Goal: Check status: Check status

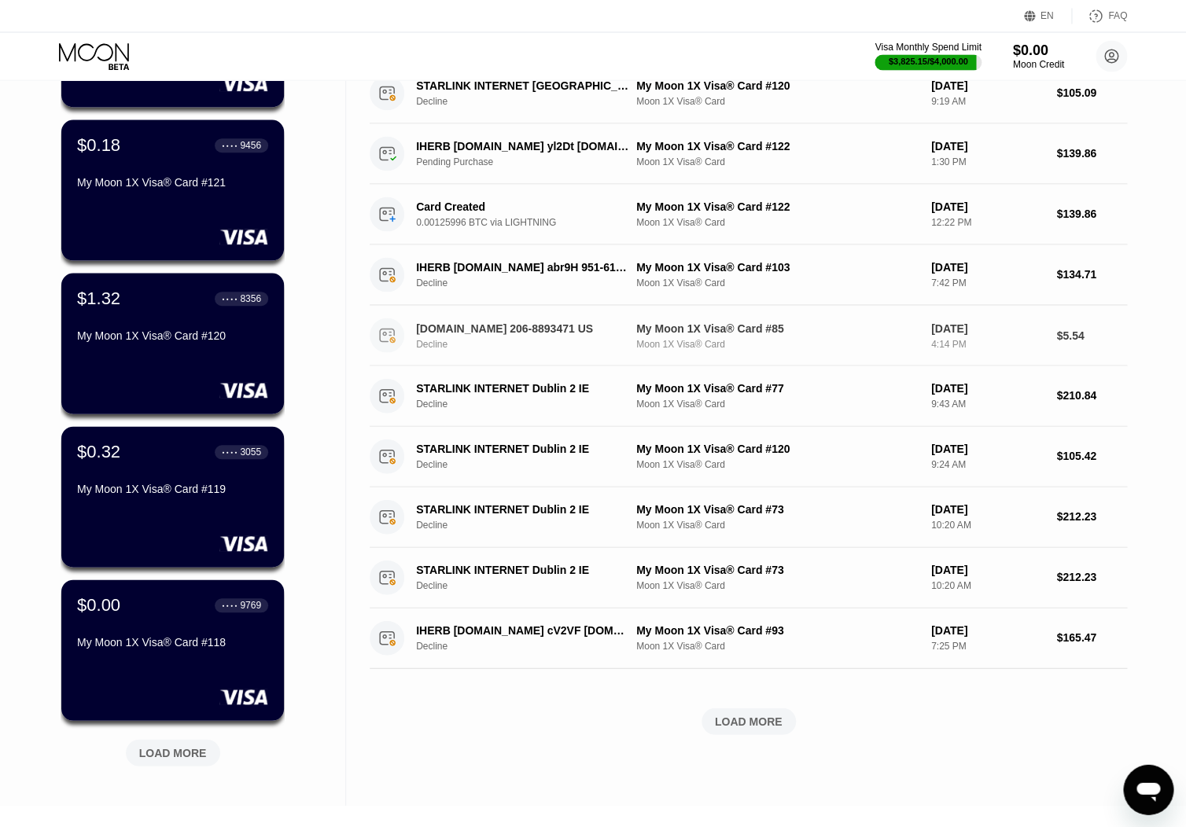
scroll to position [453, 0]
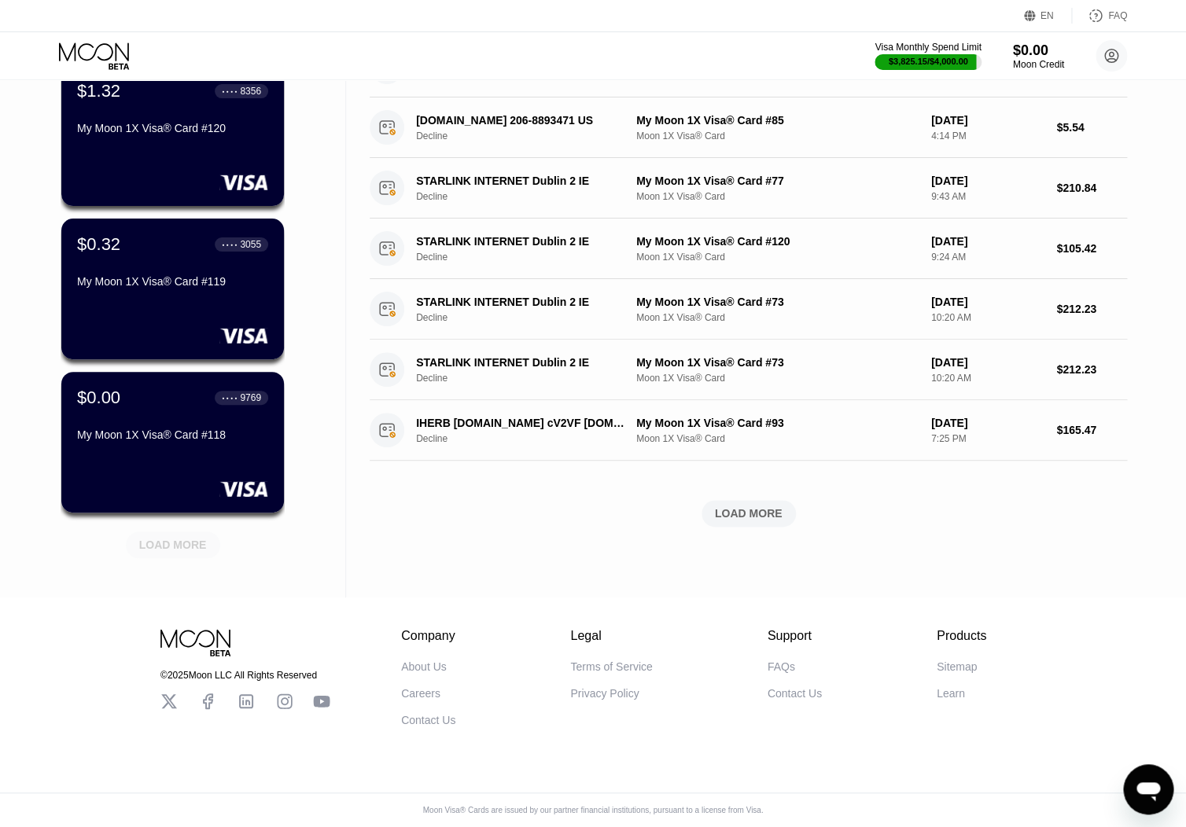
click at [202, 538] on div "LOAD MORE" at bounding box center [173, 545] width 68 height 14
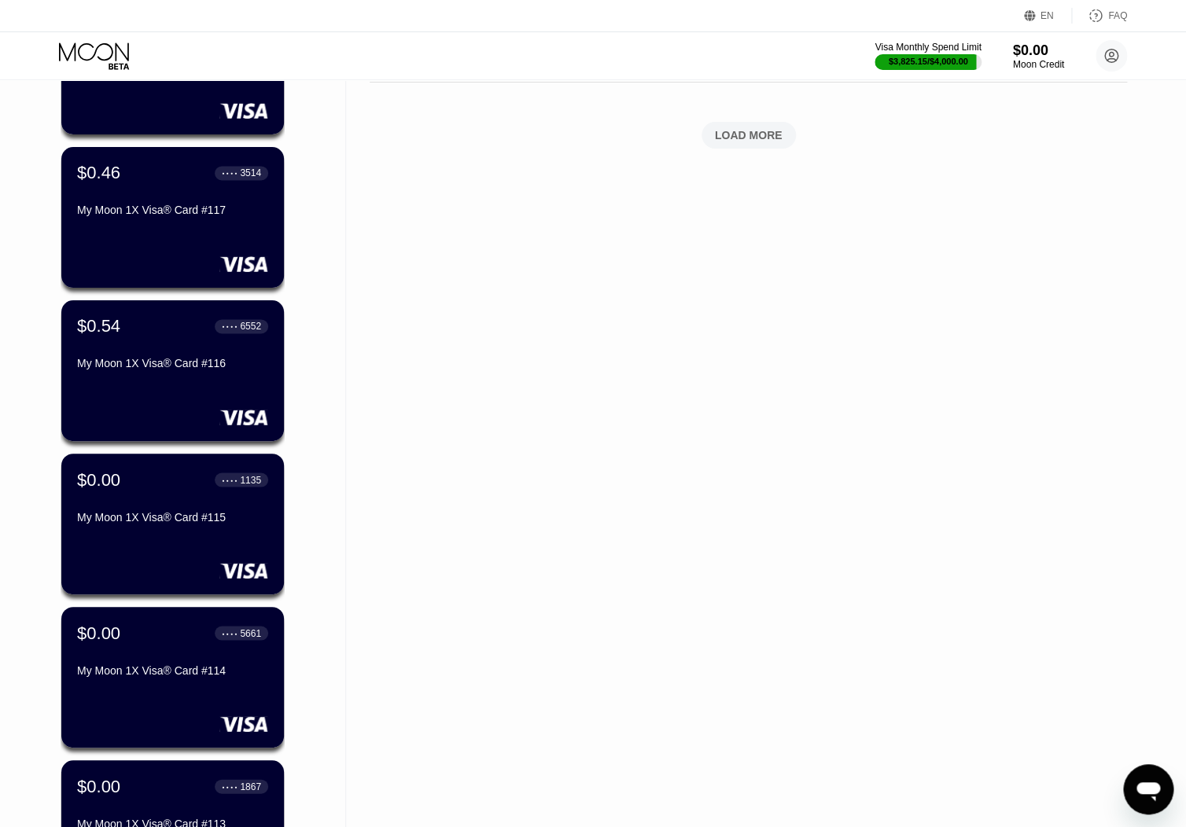
scroll to position [1220, 0]
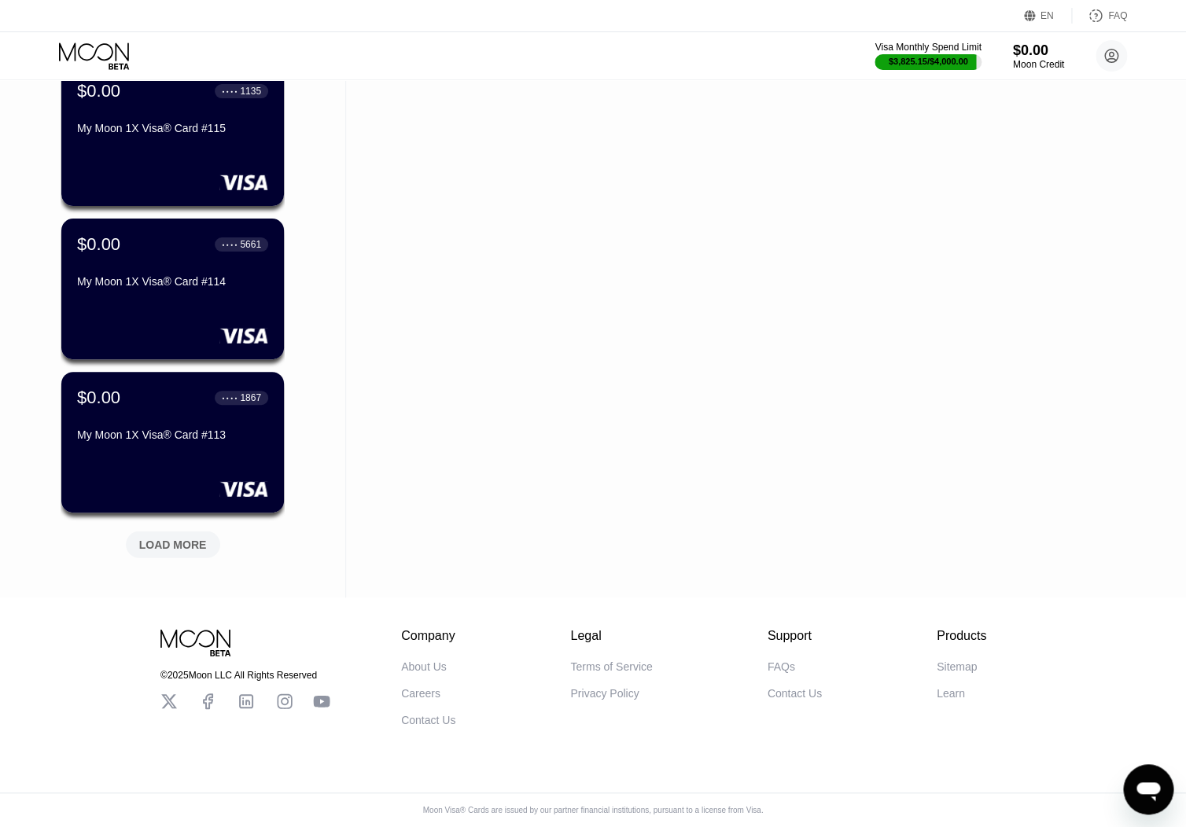
click at [188, 538] on div "LOAD MORE" at bounding box center [173, 545] width 68 height 14
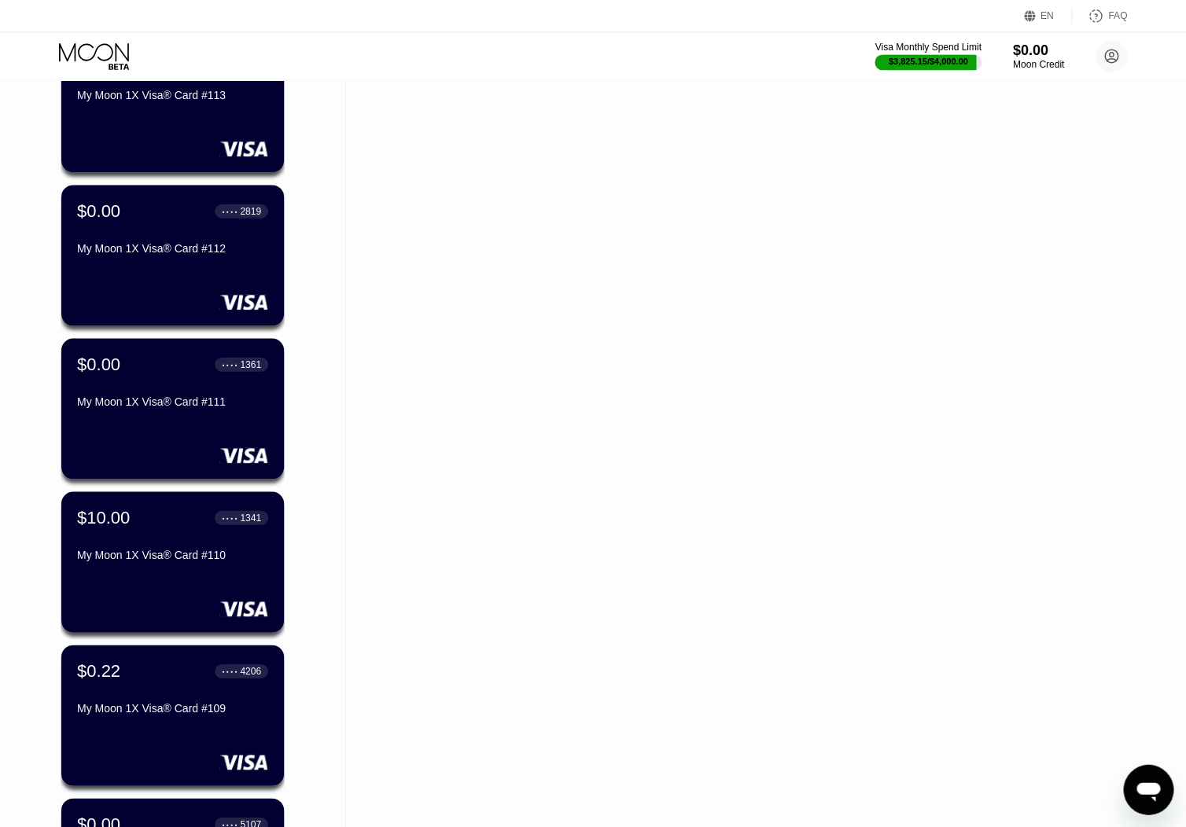
scroll to position [1986, 0]
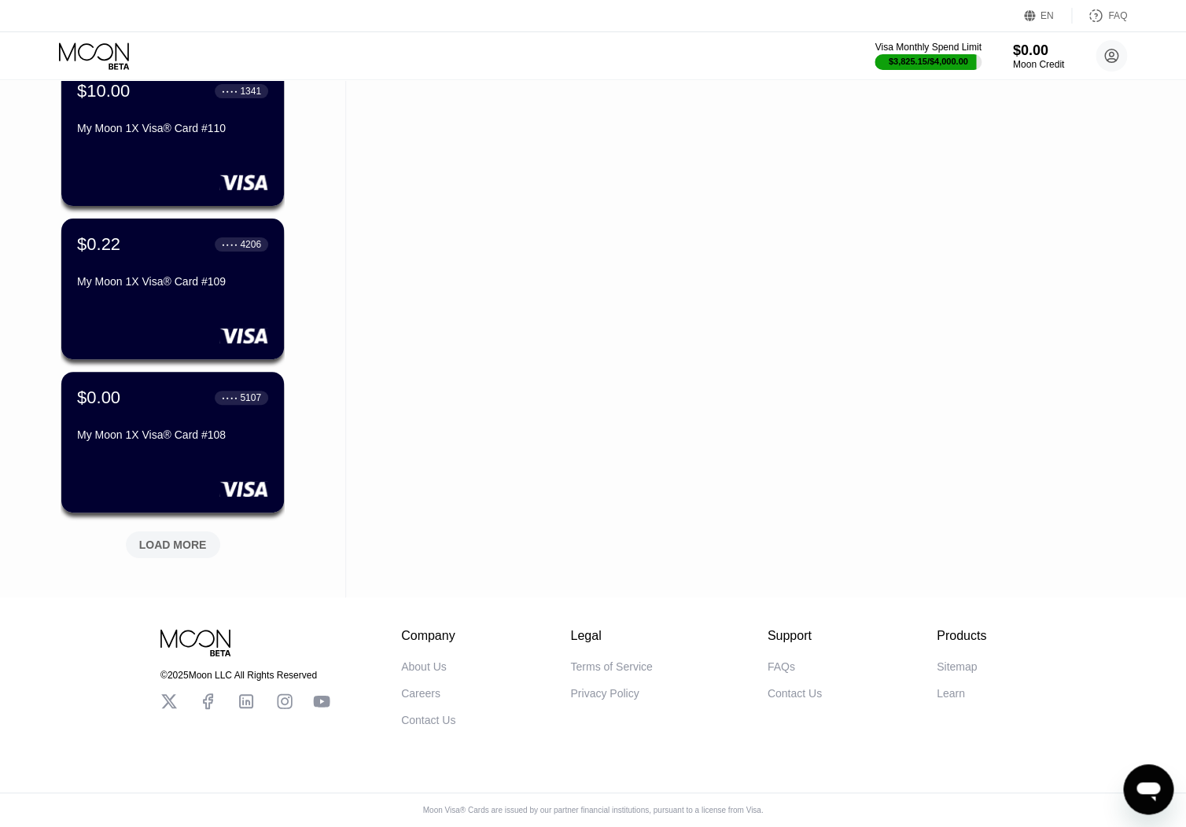
click at [182, 538] on div "LOAD MORE" at bounding box center [173, 545] width 68 height 14
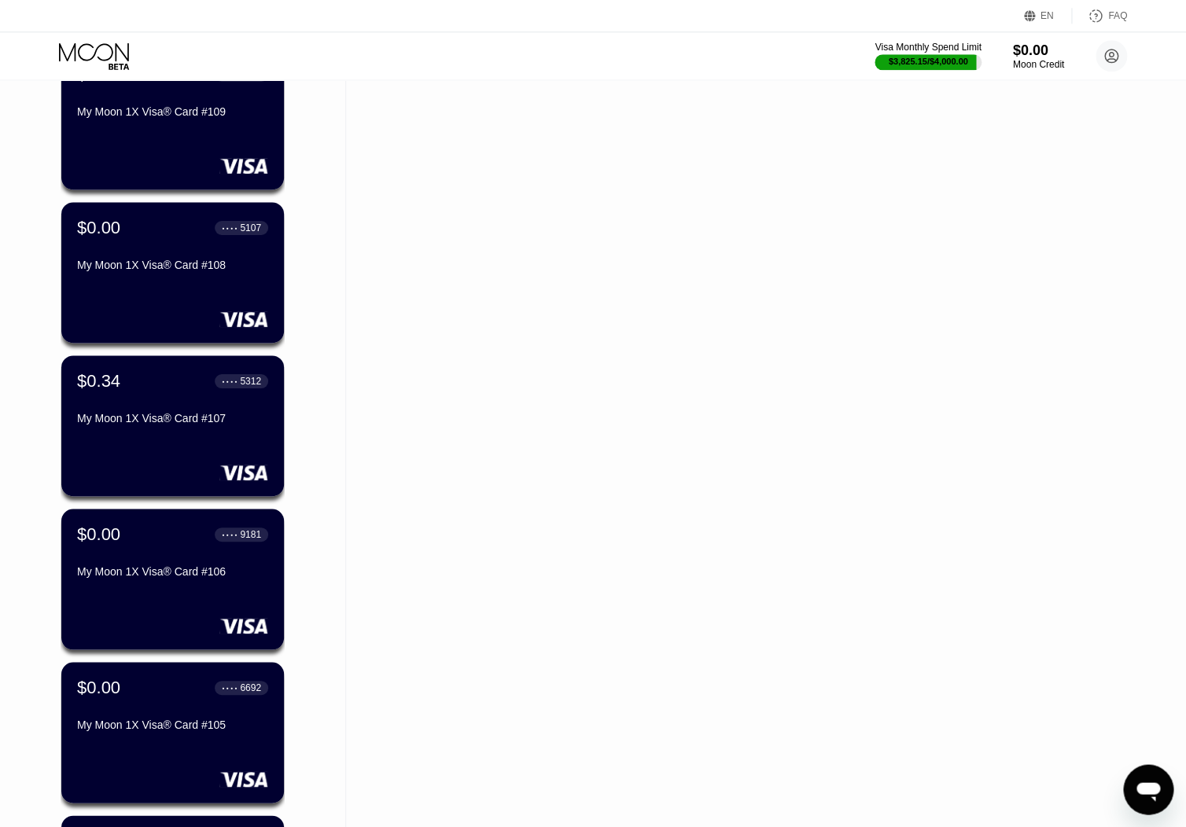
scroll to position [2753, 0]
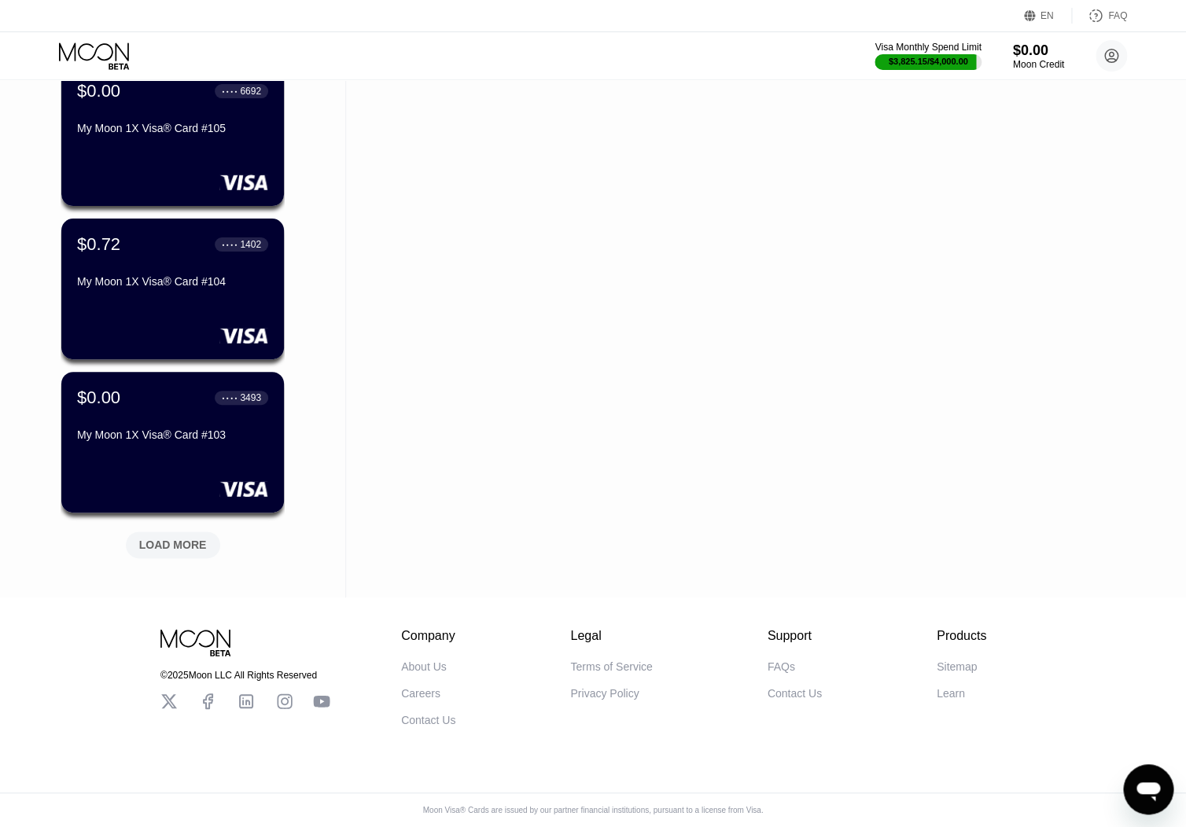
click at [183, 538] on div "LOAD MORE" at bounding box center [173, 545] width 68 height 14
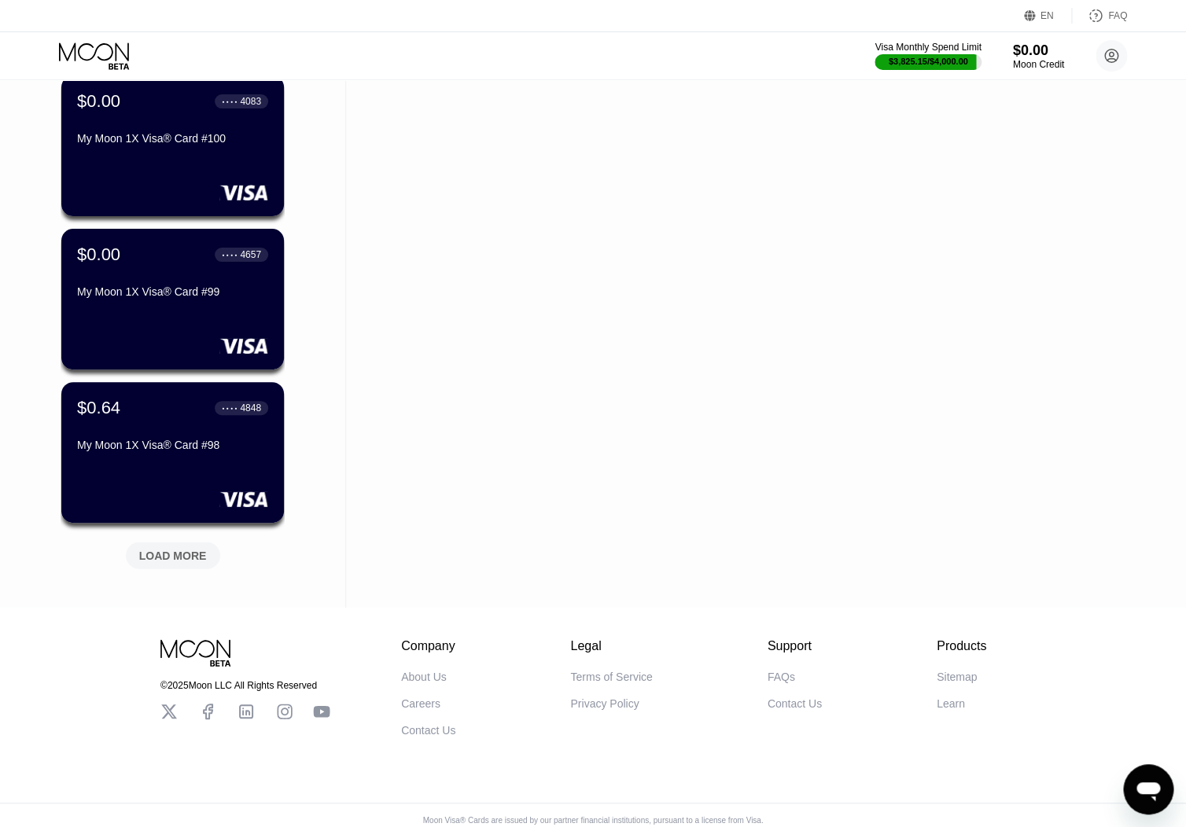
scroll to position [3520, 0]
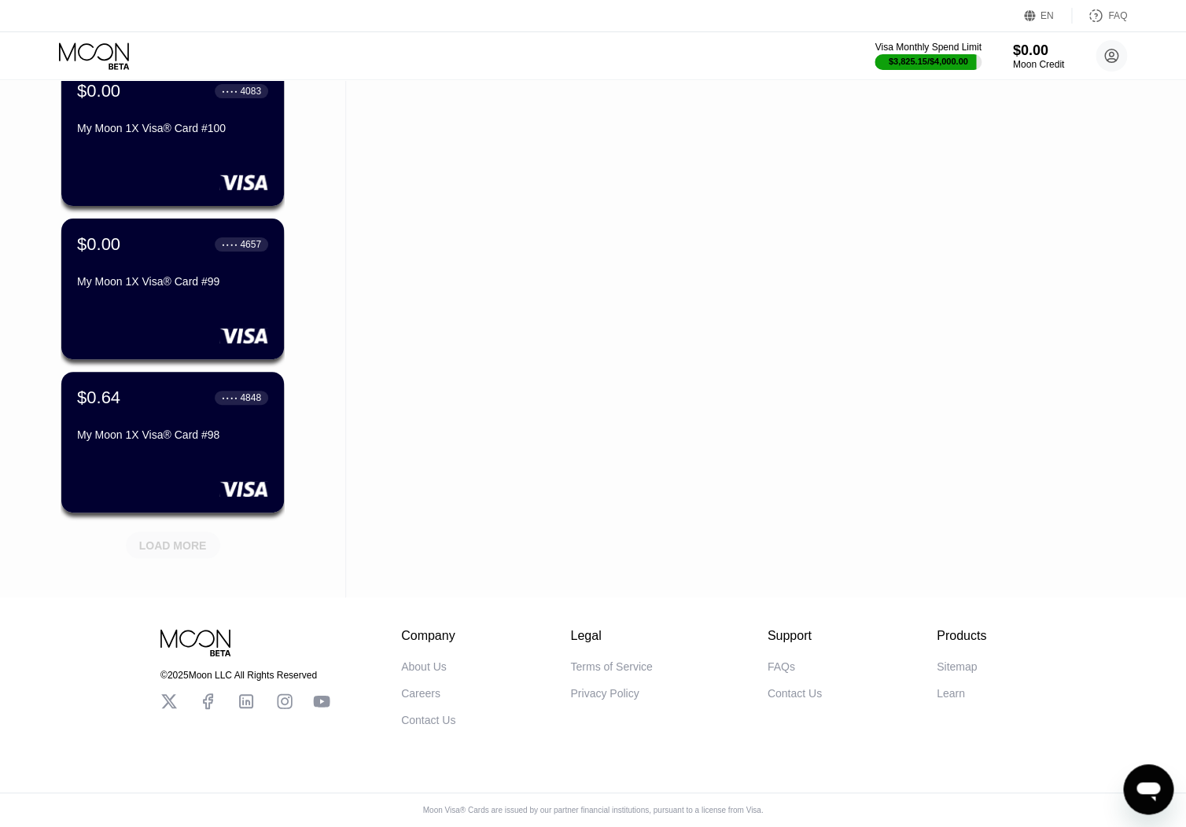
click at [186, 538] on div "LOAD MORE" at bounding box center [173, 545] width 68 height 14
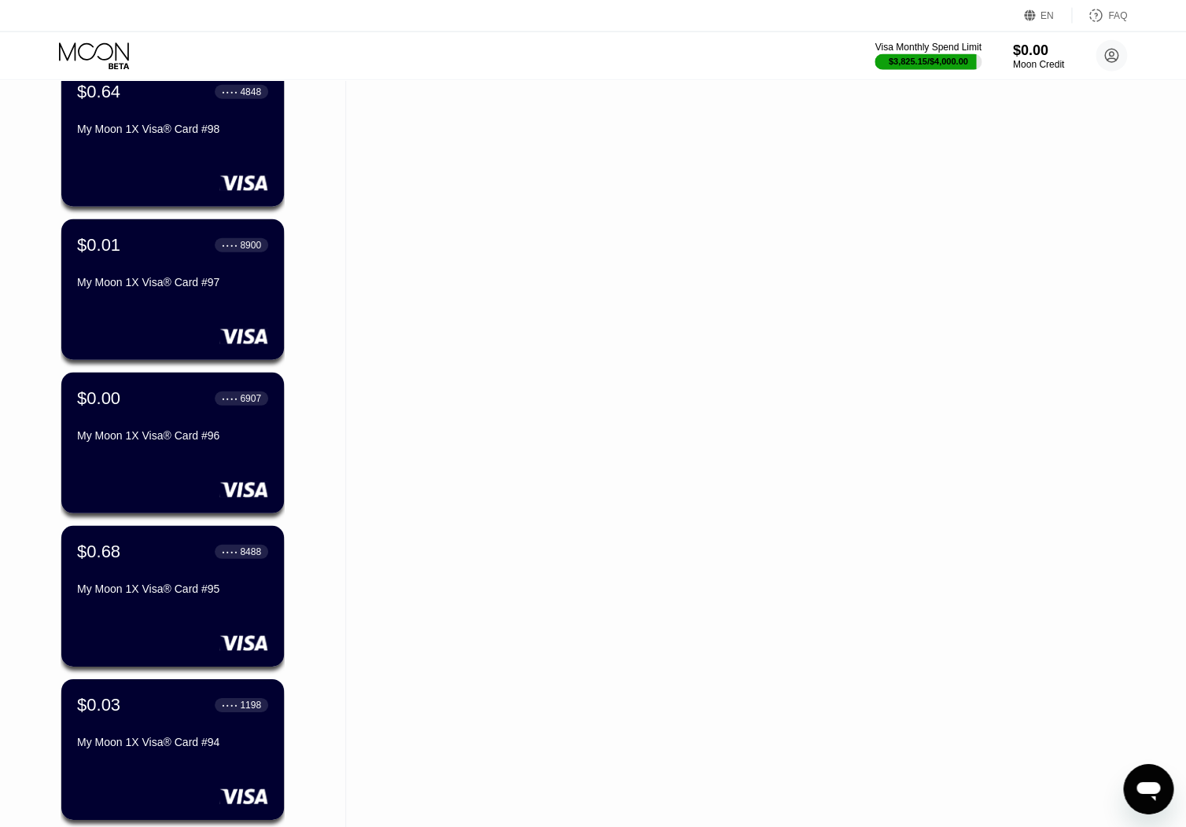
scroll to position [4286, 0]
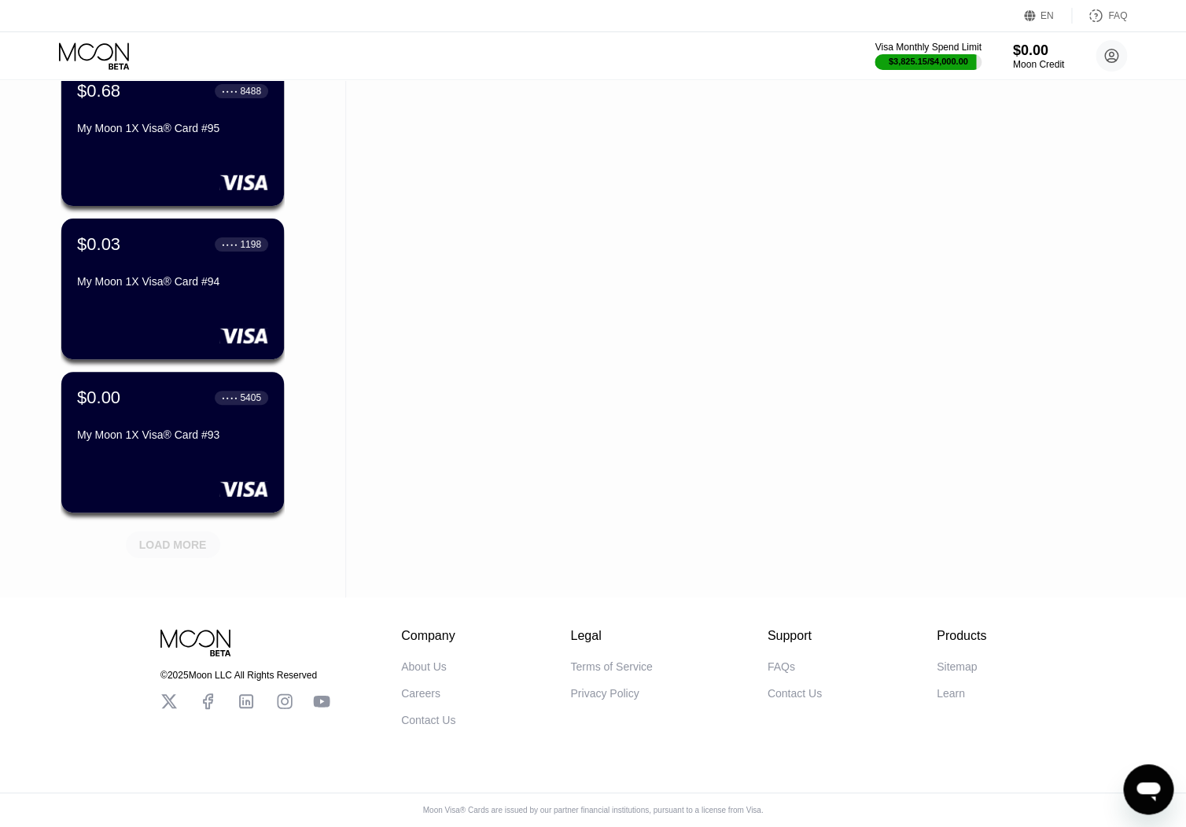
click at [199, 538] on div "LOAD MORE" at bounding box center [173, 545] width 68 height 14
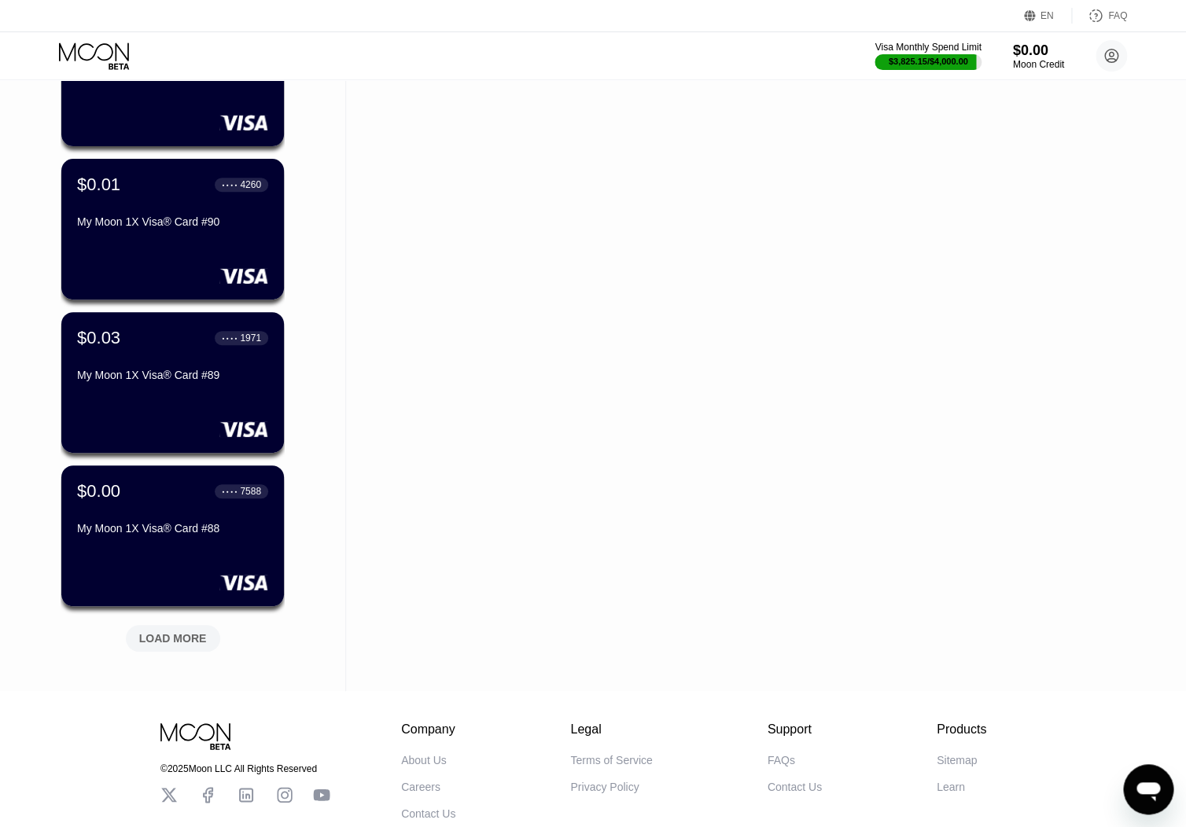
scroll to position [5054, 0]
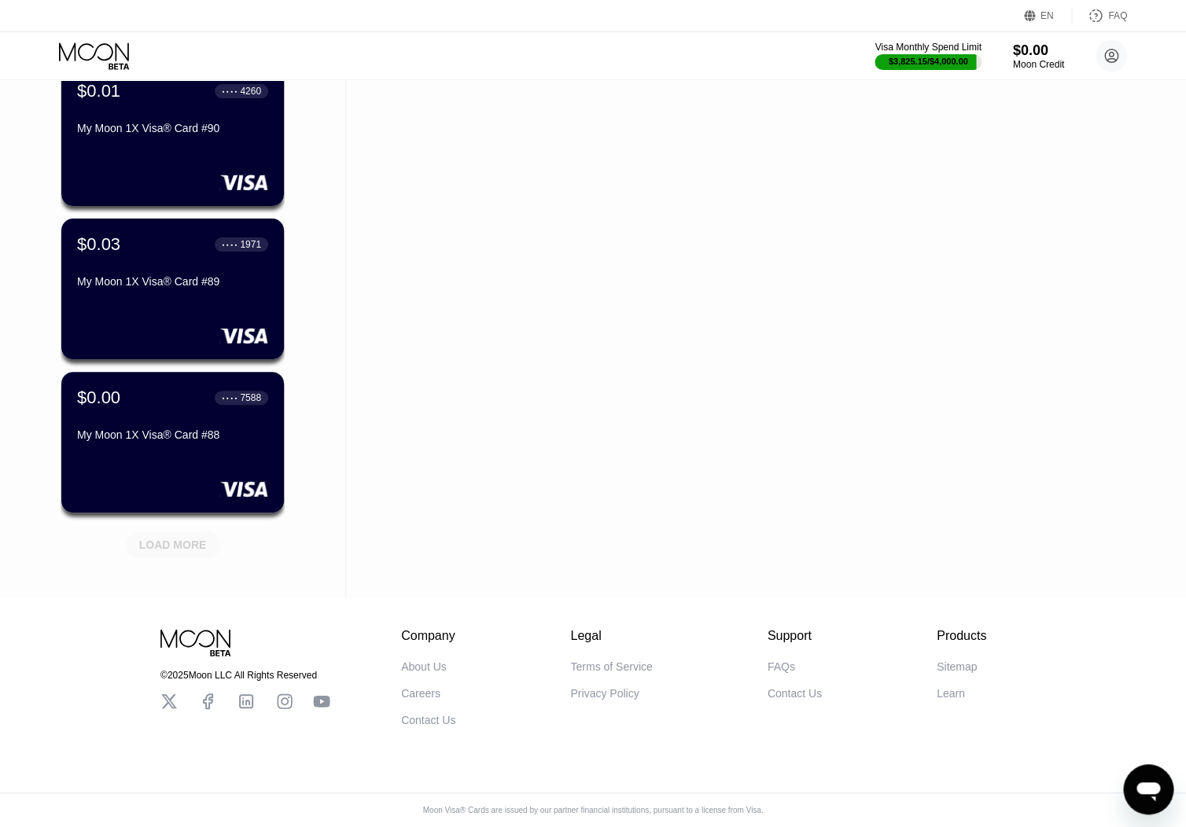
click at [179, 538] on div "LOAD MORE" at bounding box center [173, 545] width 68 height 14
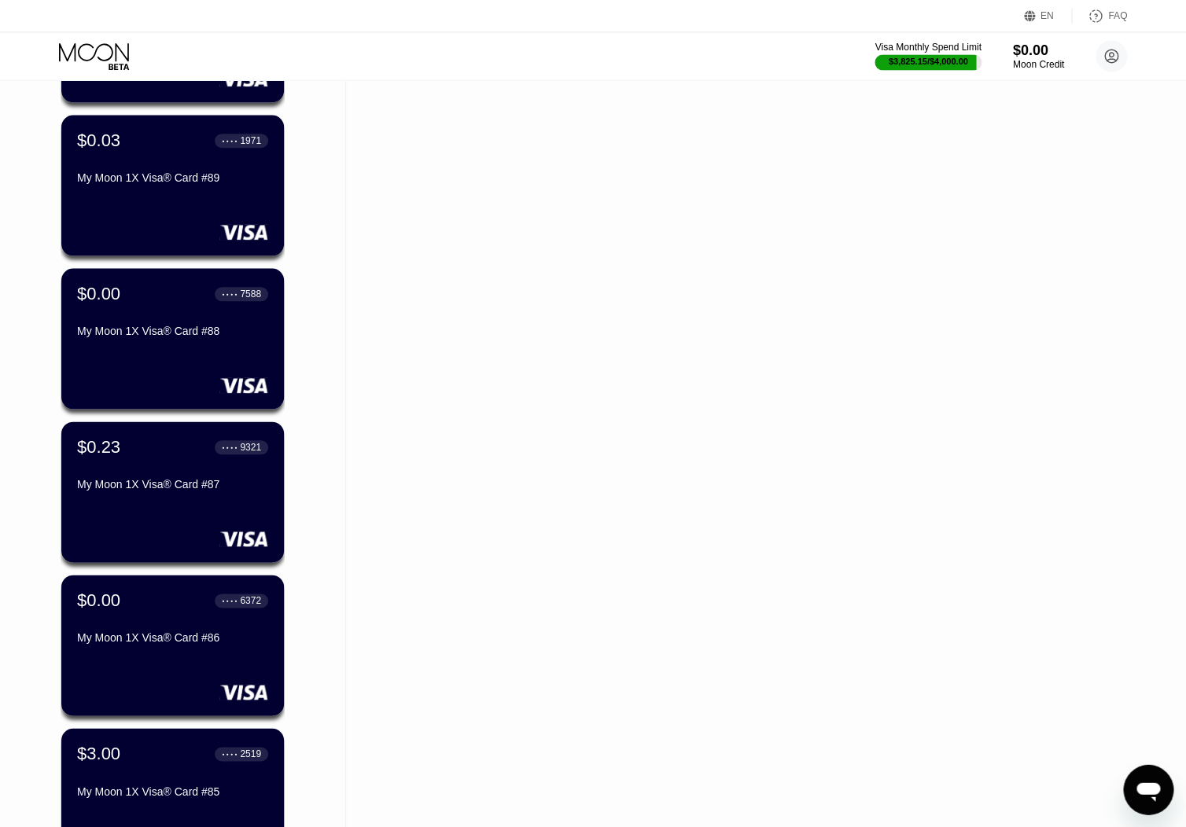
scroll to position [5821, 0]
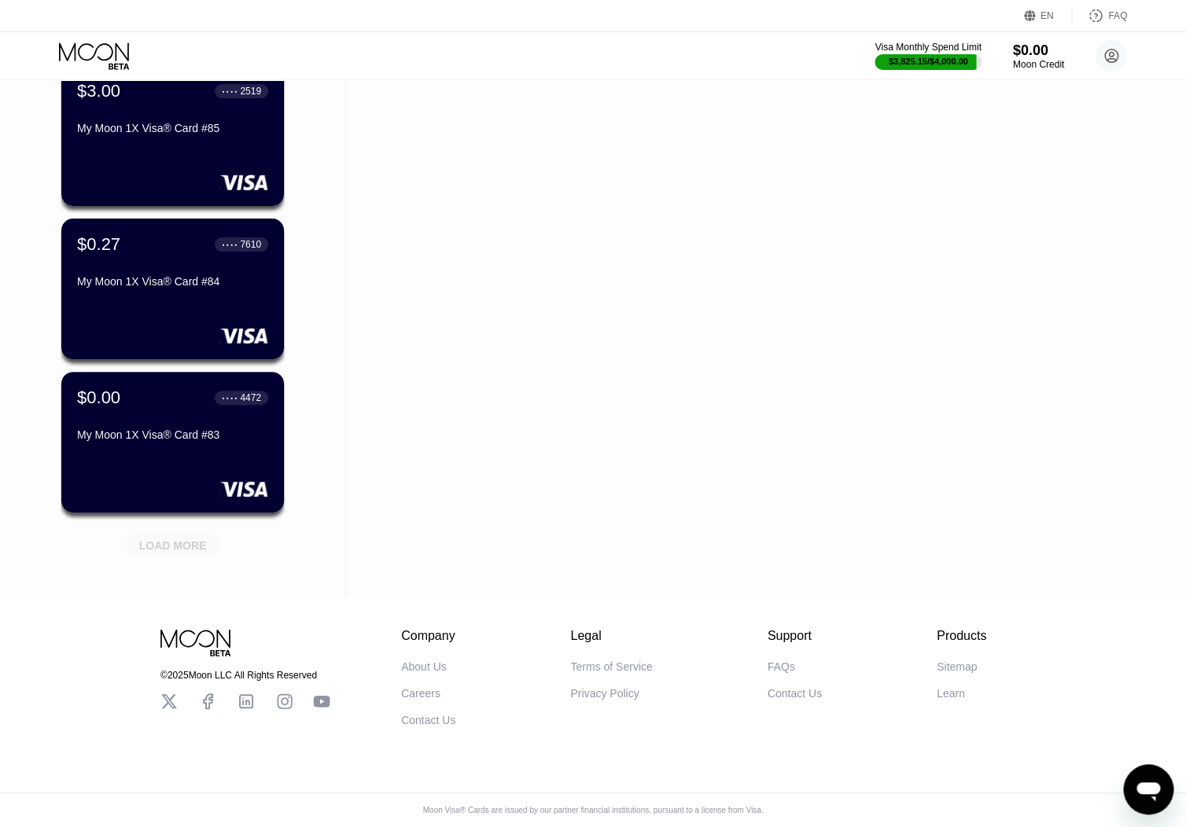
click at [176, 538] on div "LOAD MORE" at bounding box center [173, 545] width 68 height 14
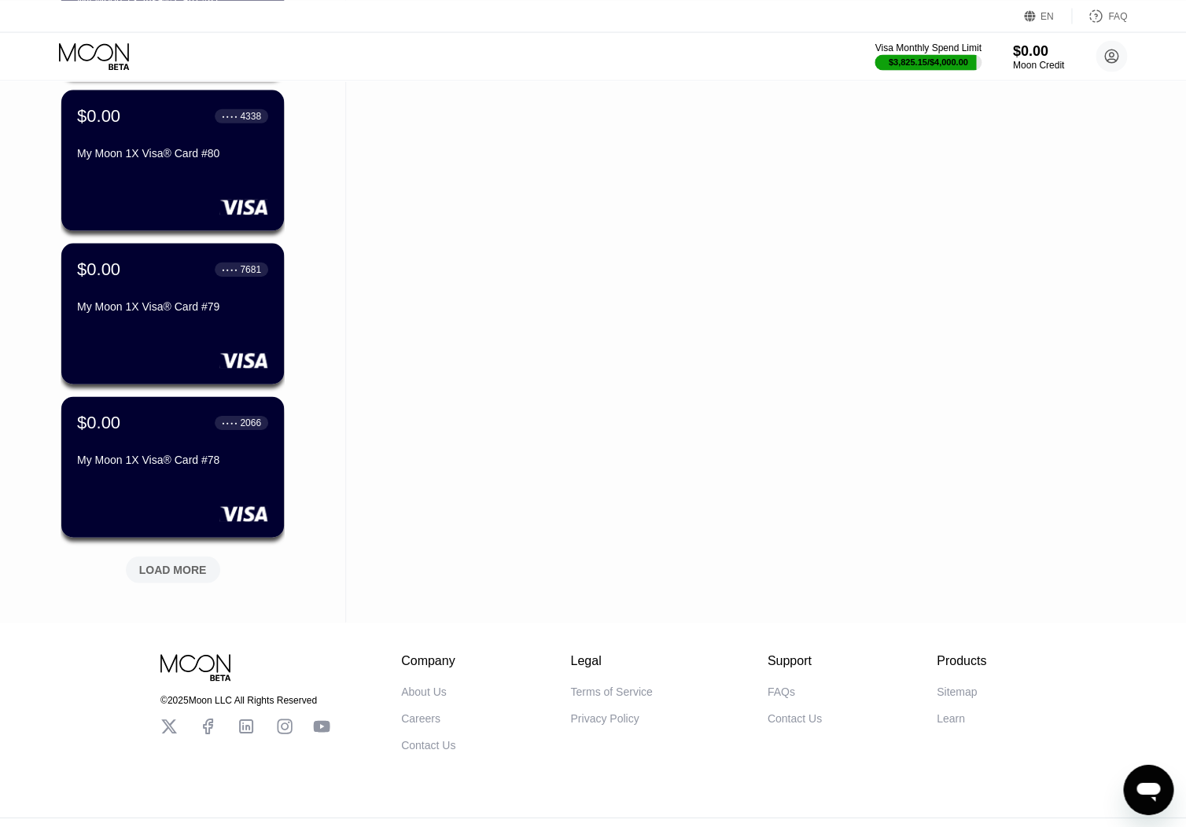
scroll to position [6588, 0]
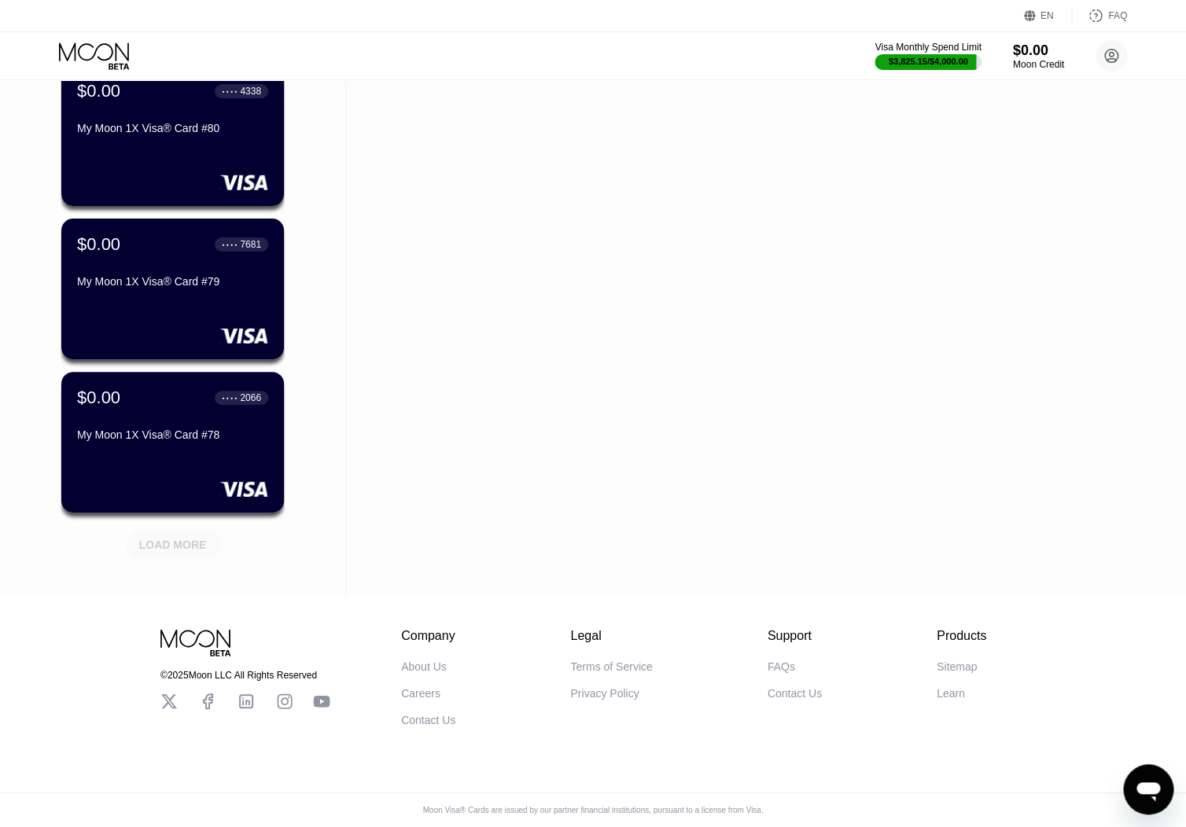
click at [165, 538] on div "LOAD MORE" at bounding box center [173, 545] width 68 height 14
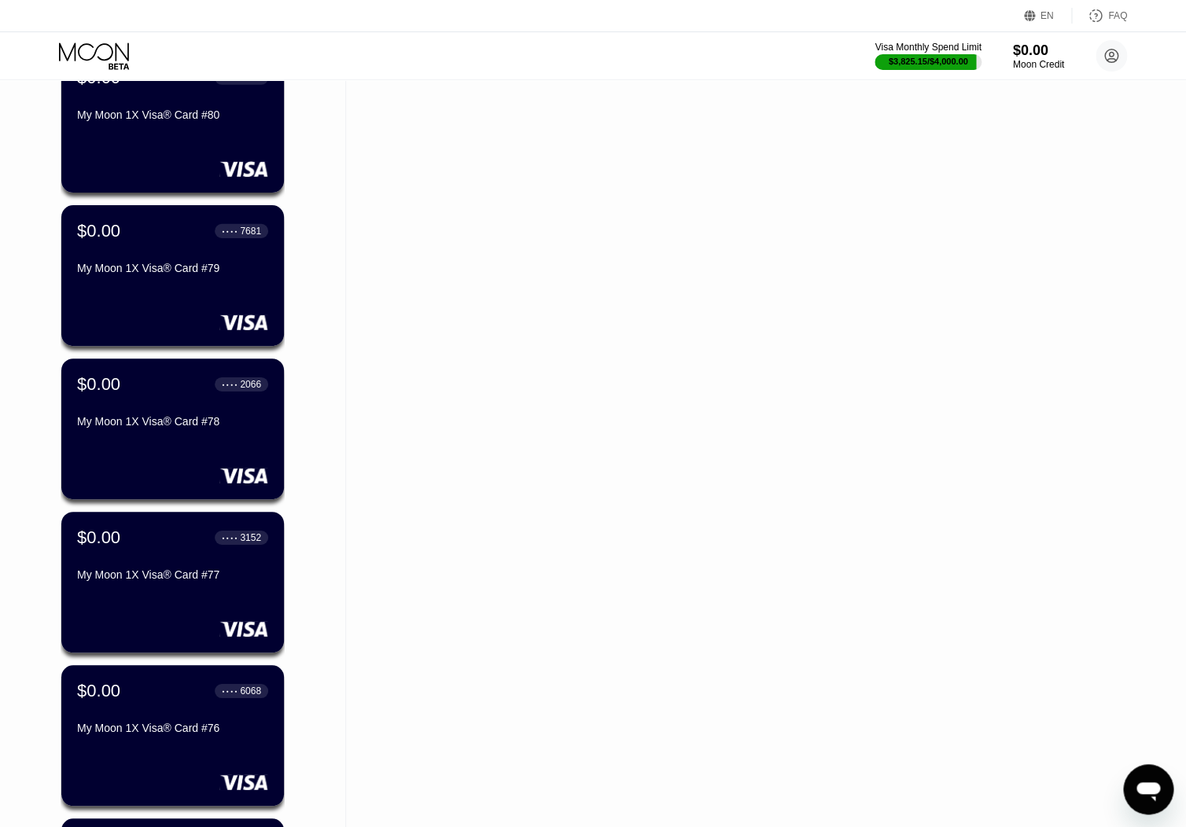
scroll to position [7354, 0]
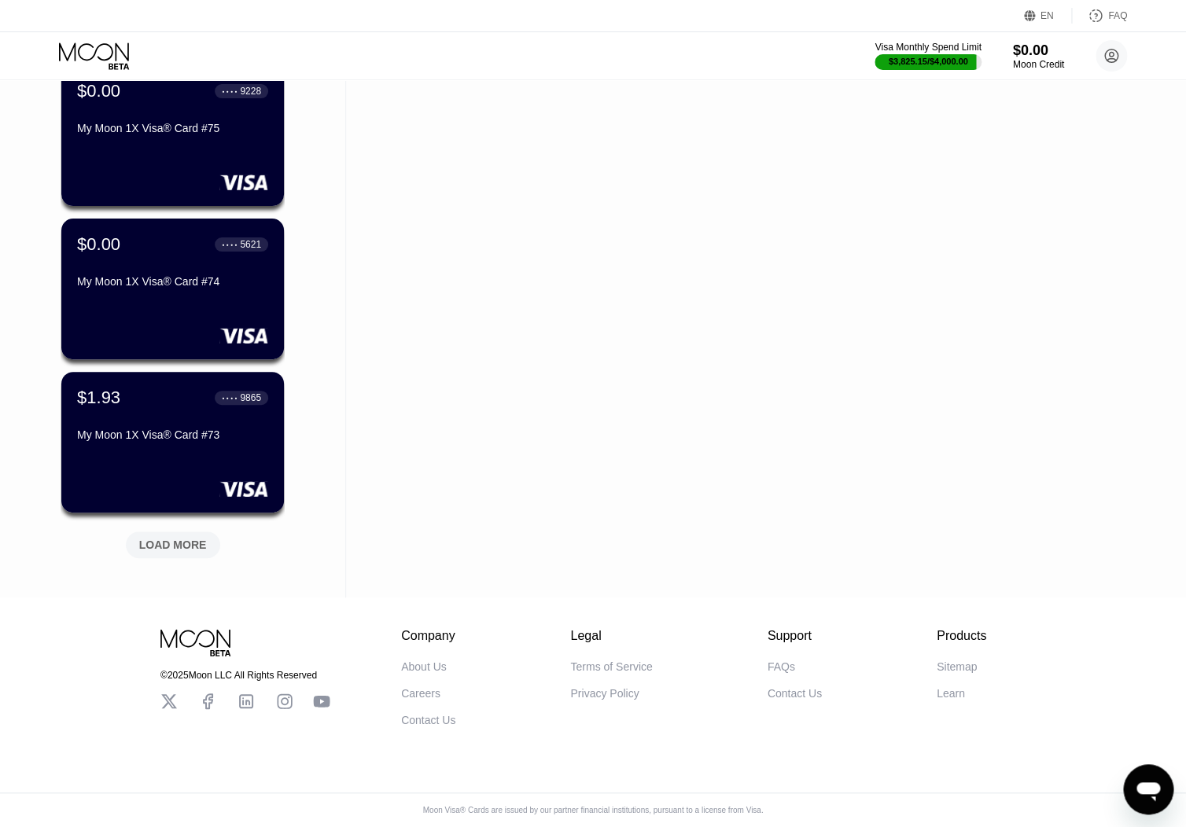
click at [164, 532] on div "LOAD MORE" at bounding box center [173, 545] width 94 height 27
click at [180, 538] on div "LOAD MORE" at bounding box center [173, 545] width 68 height 14
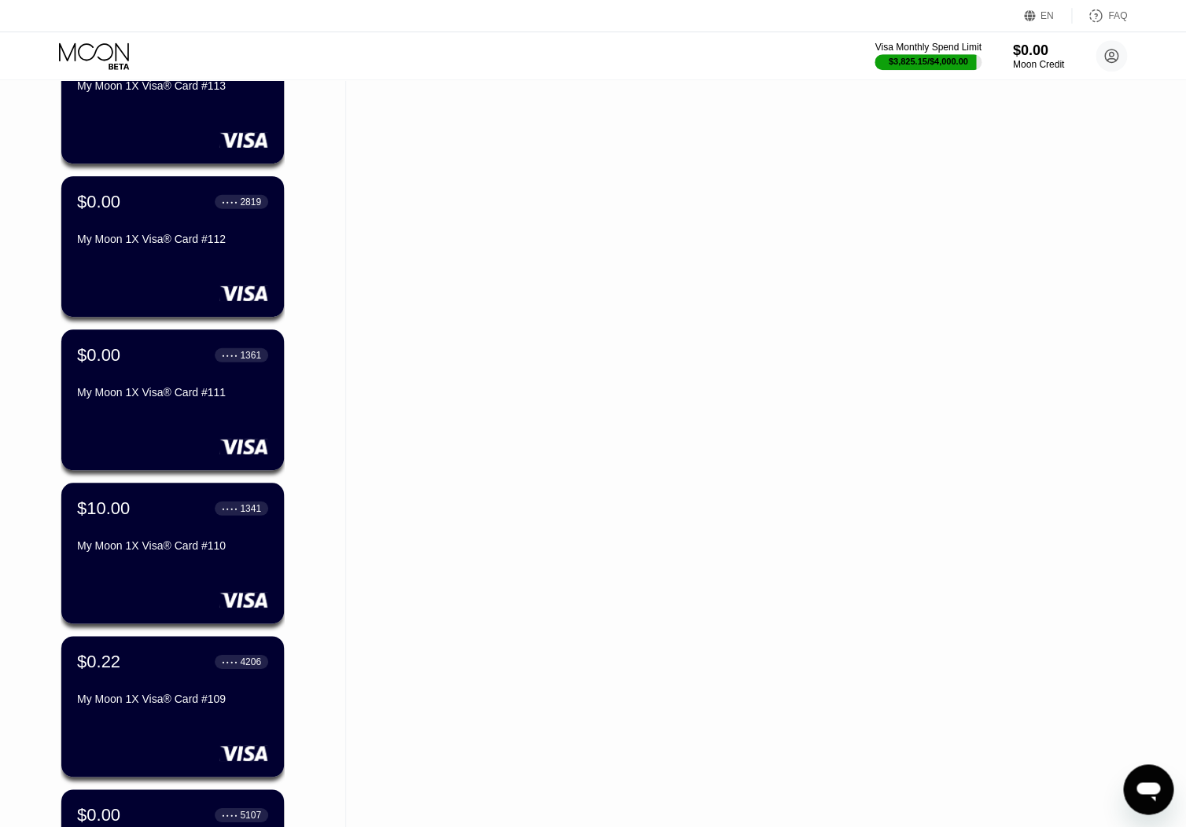
scroll to position [1547, 0]
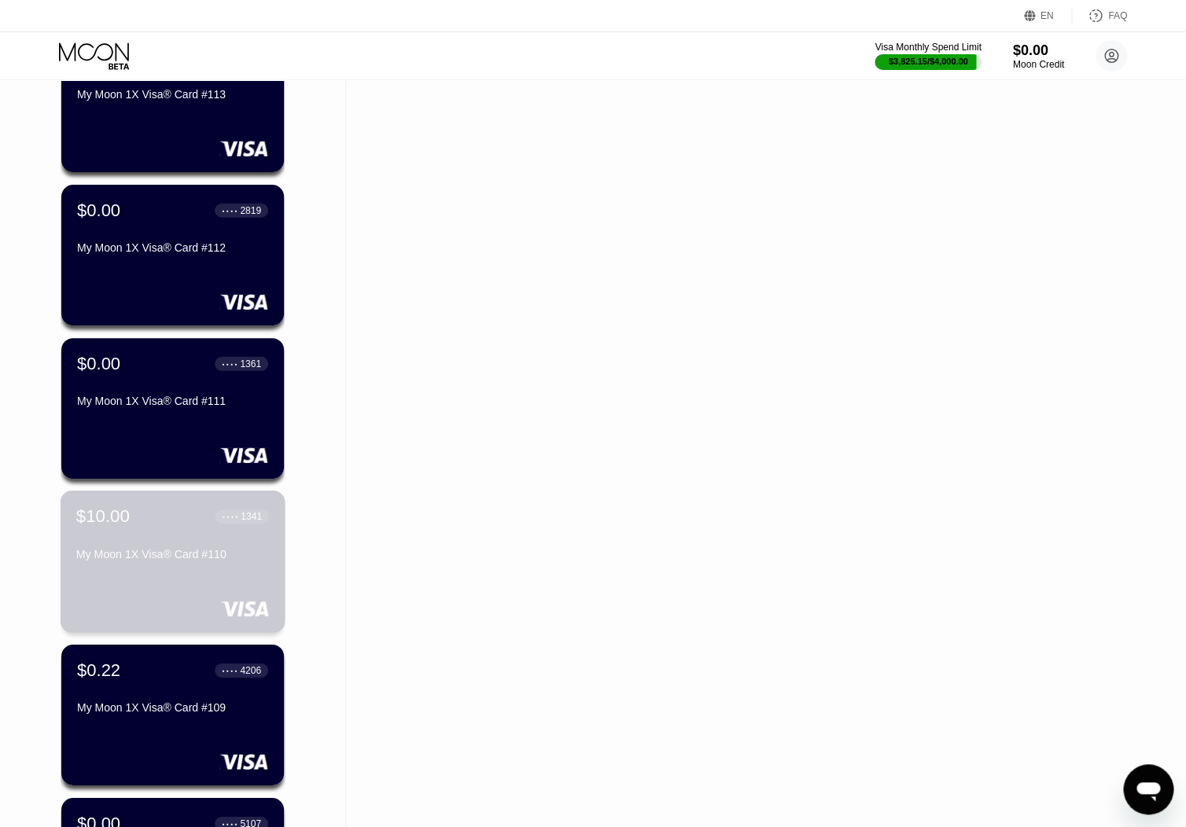
click at [217, 551] on div "$10.00 ● ● ● ● 1341 My Moon 1X Visa® Card #110" at bounding box center [172, 537] width 193 height 61
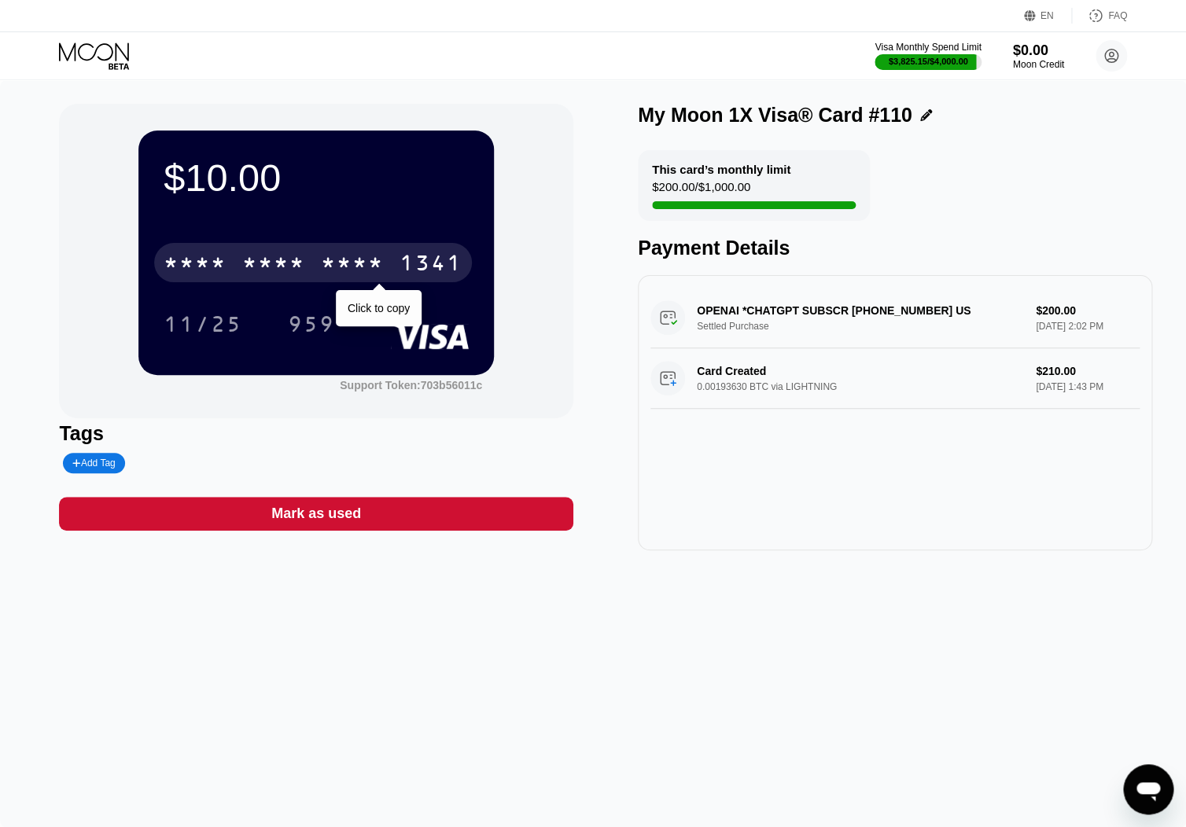
click at [341, 256] on div "* * * *" at bounding box center [352, 264] width 63 height 25
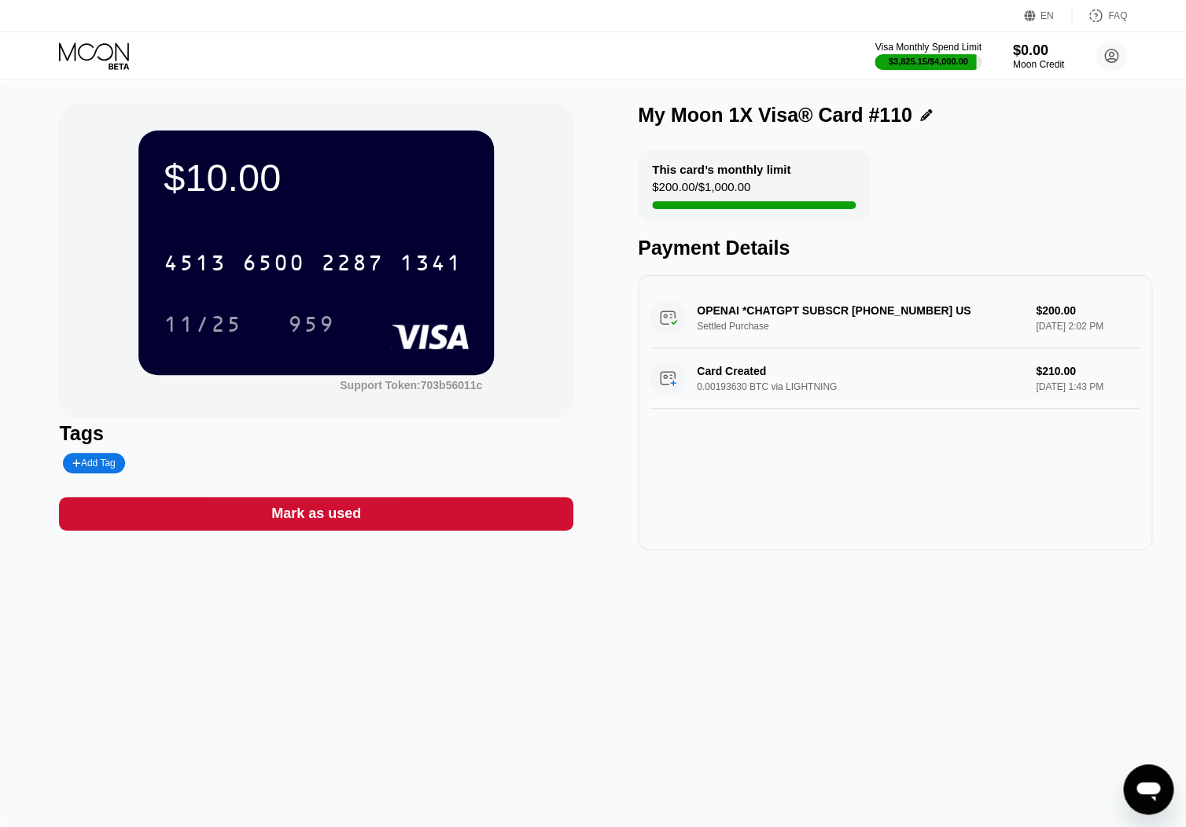
click at [101, 54] on icon at bounding box center [95, 56] width 73 height 28
